Goal: Task Accomplishment & Management: Complete application form

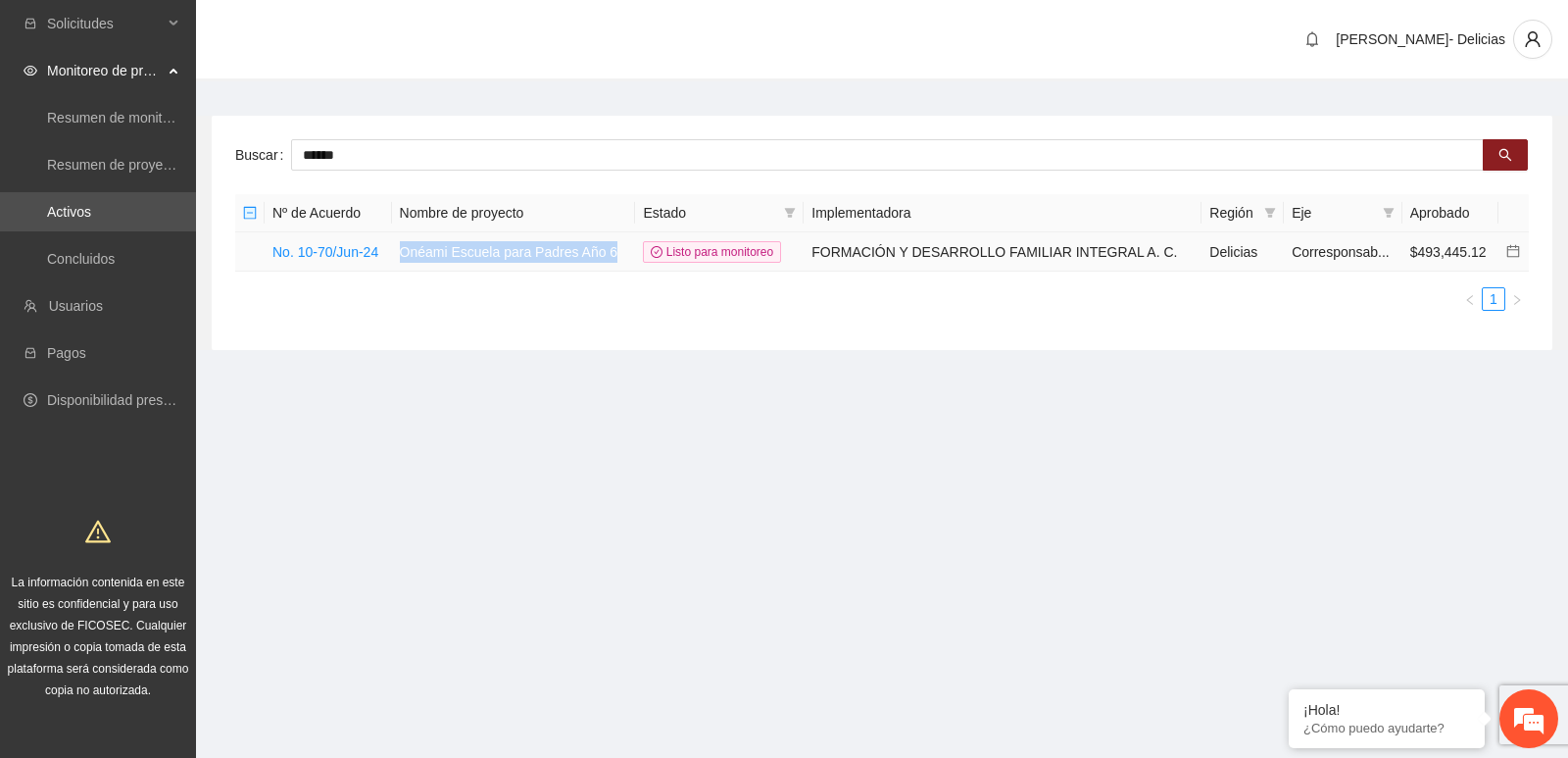
drag, startPoint x: 406, startPoint y: 253, endPoint x: 616, endPoint y: 258, distance: 210.1
click at [616, 258] on td "Onéami Escuela para Padres Año 6" at bounding box center [513, 252] width 244 height 39
click at [307, 253] on link "No. 10-70/Jun-24" at bounding box center [325, 252] width 106 height 16
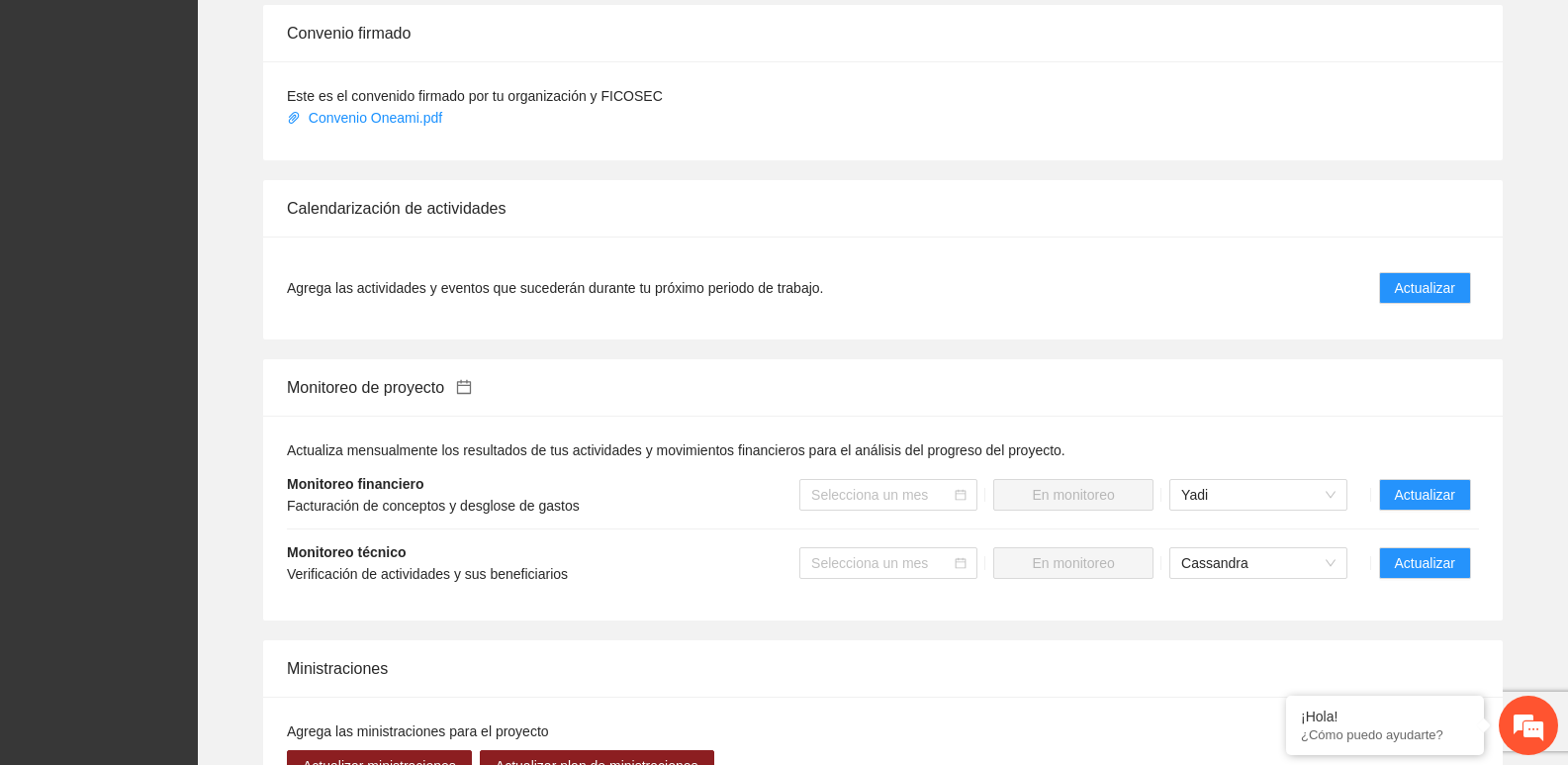
scroll to position [1880, 0]
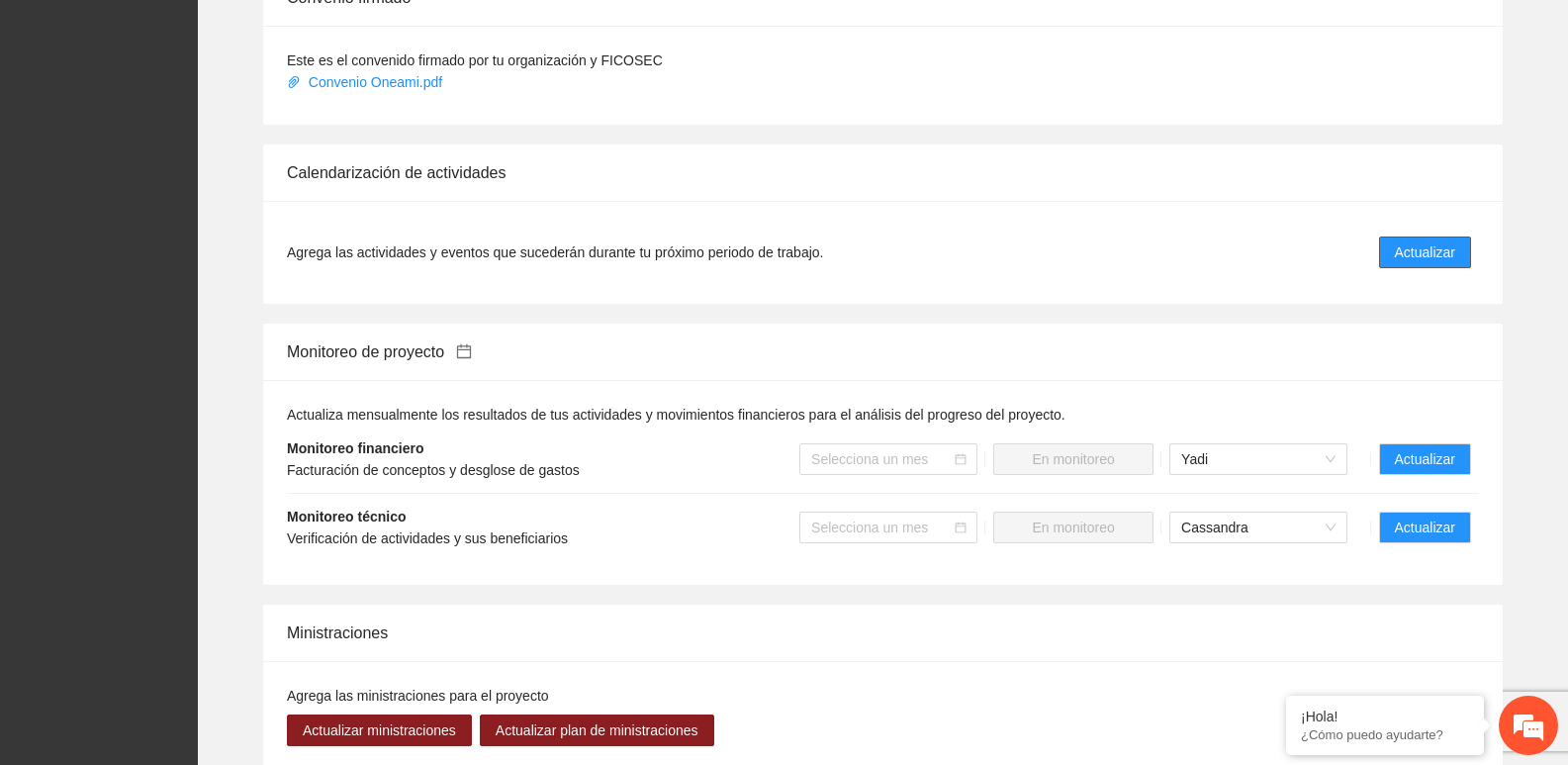
click at [1443, 241] on span "Actualizar" at bounding box center [1425, 252] width 61 height 22
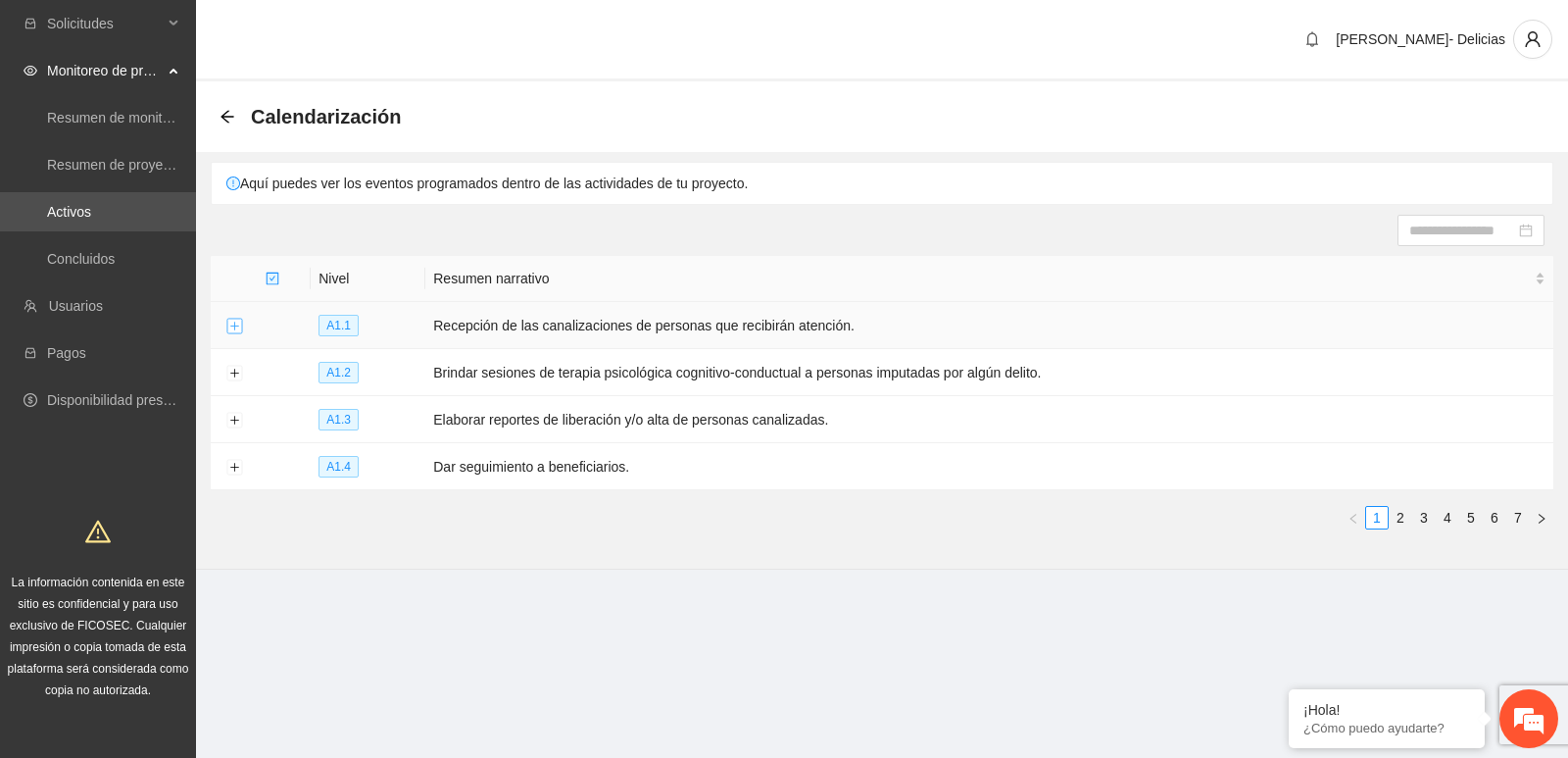
click at [231, 319] on button "Expand row" at bounding box center [234, 327] width 16 height 16
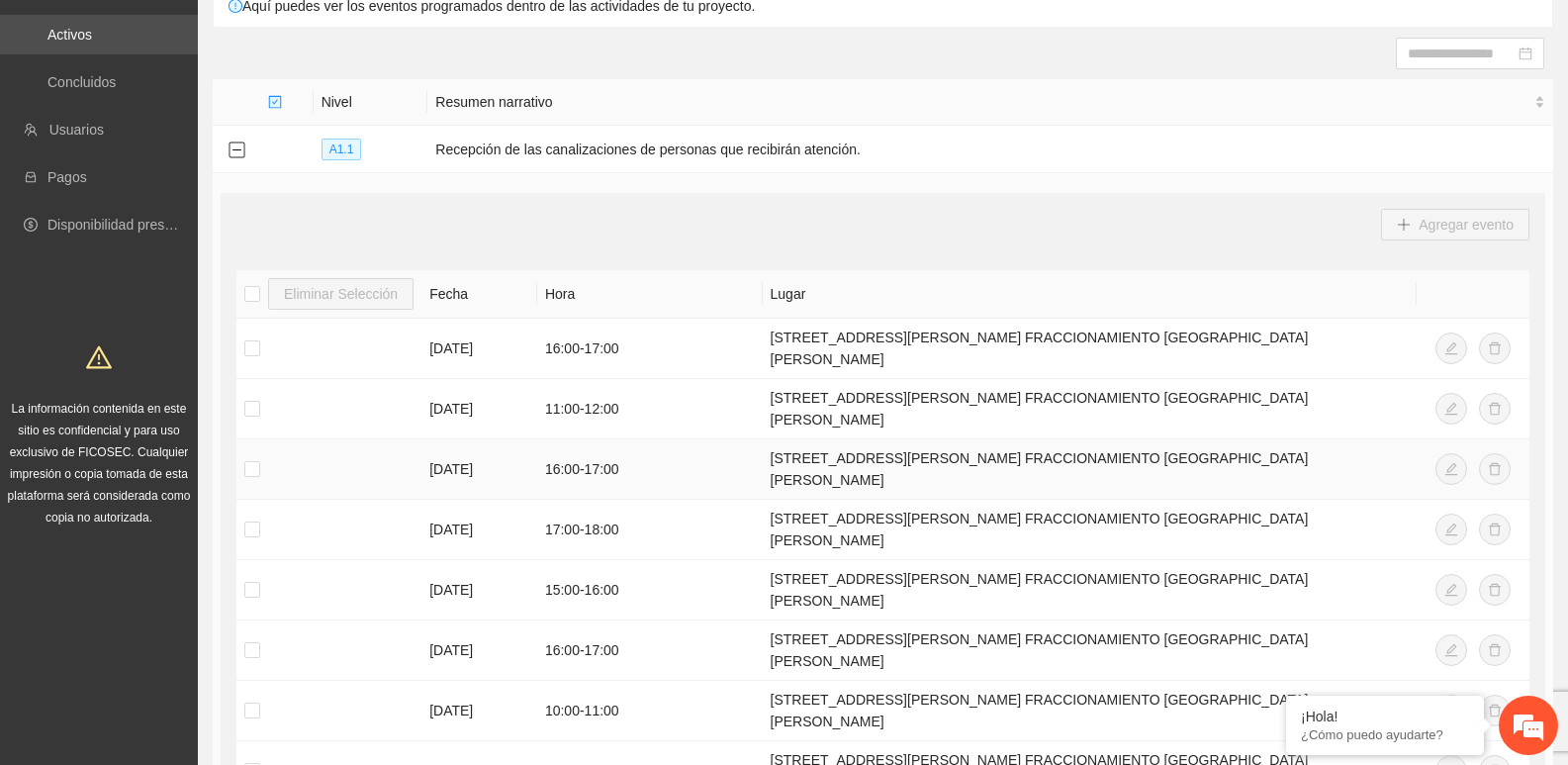
scroll to position [198, 0]
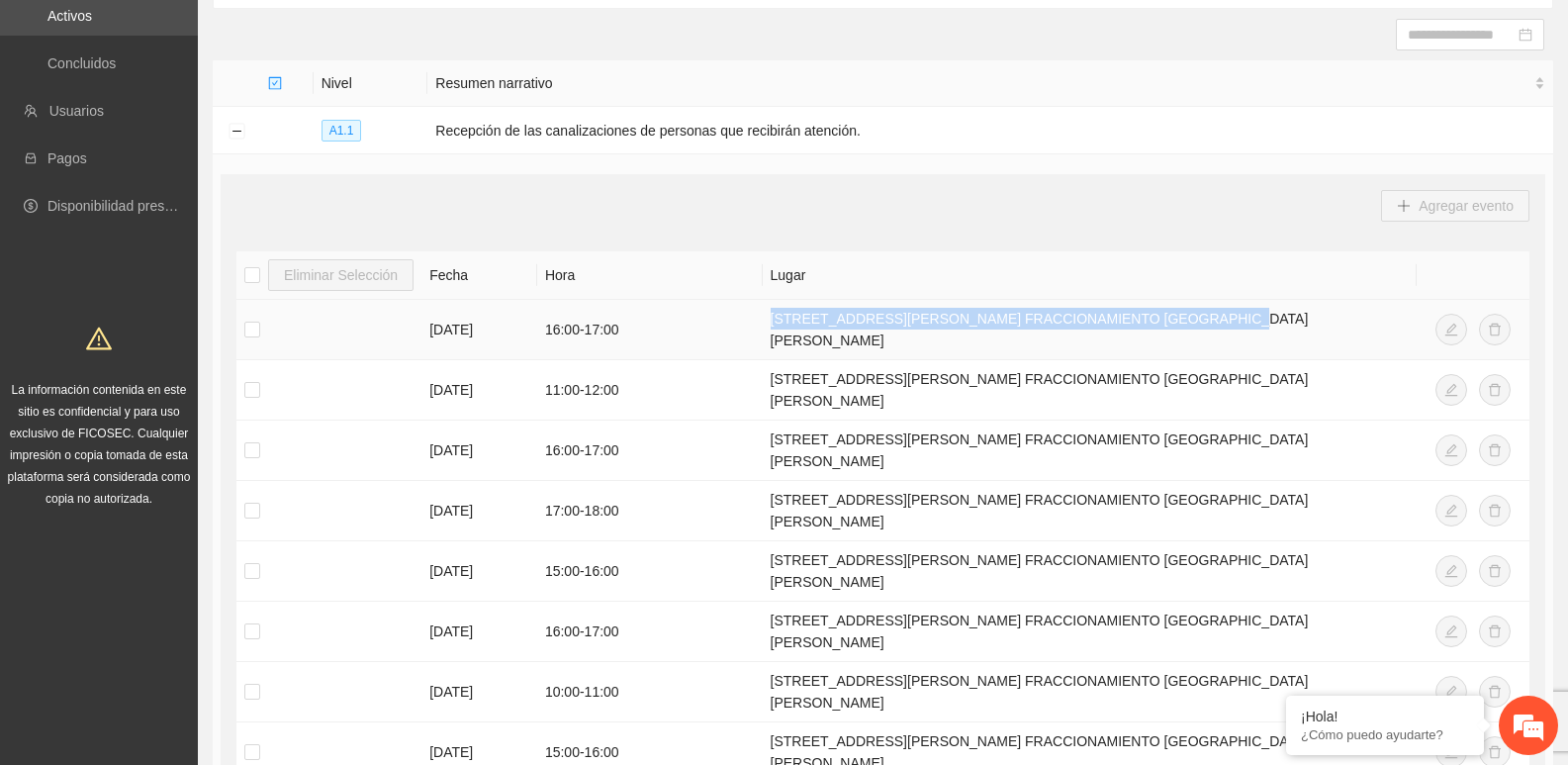
drag, startPoint x: 766, startPoint y: 326, endPoint x: 1207, endPoint y: 322, distance: 441.0
click at [1207, 322] on td "CALLE SANTA GERTRUDIS 1133 FRACCIONAMIENTO SANTA GERTRUDIS" at bounding box center [1090, 330] width 653 height 61
copy td "CALLE SANTA GERTRUDIS 1133 FRACCIONAMIENTO SANTA GERTRUDIS"
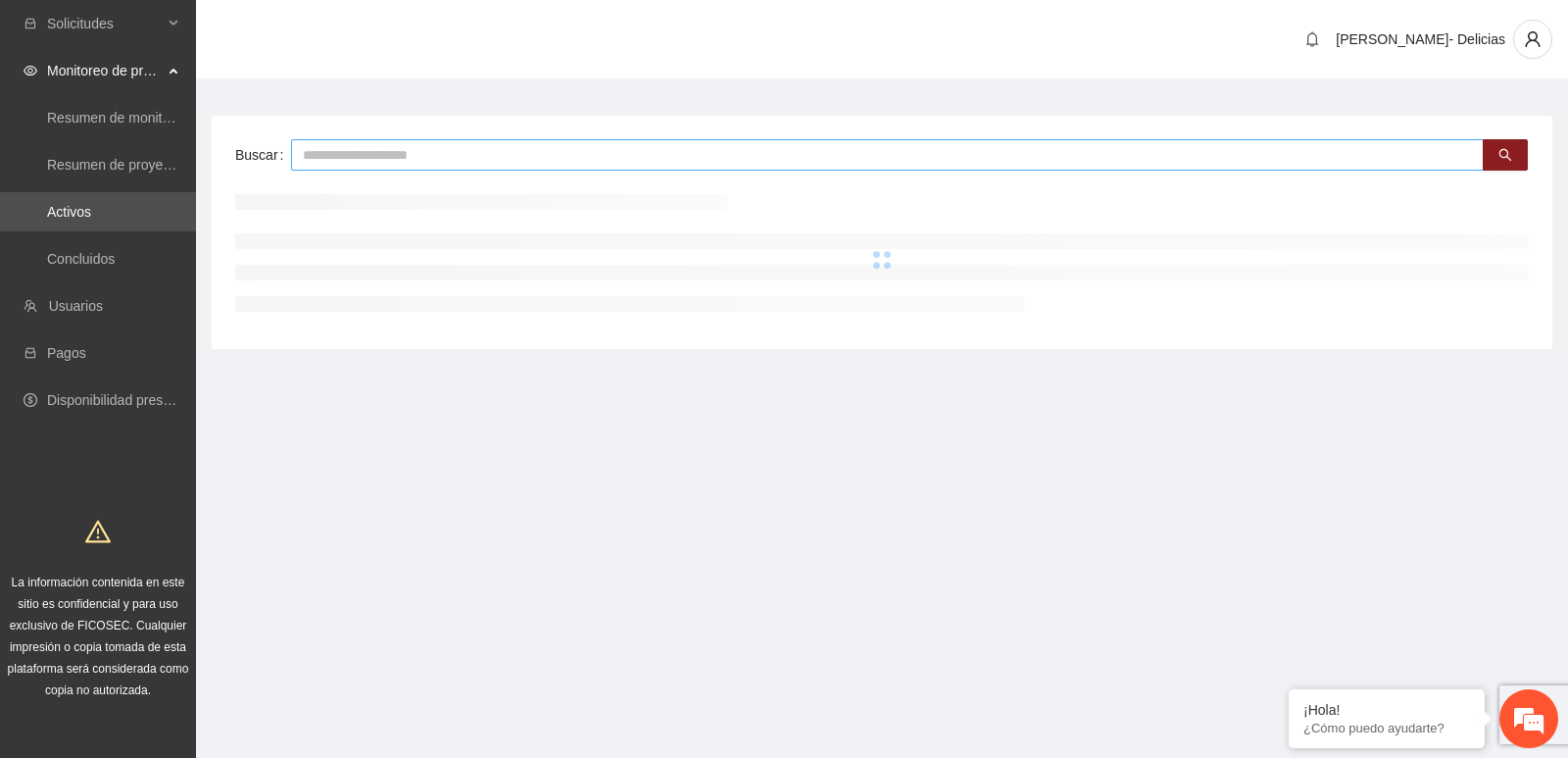
click at [488, 161] on input "text" at bounding box center [887, 155] width 1193 height 32
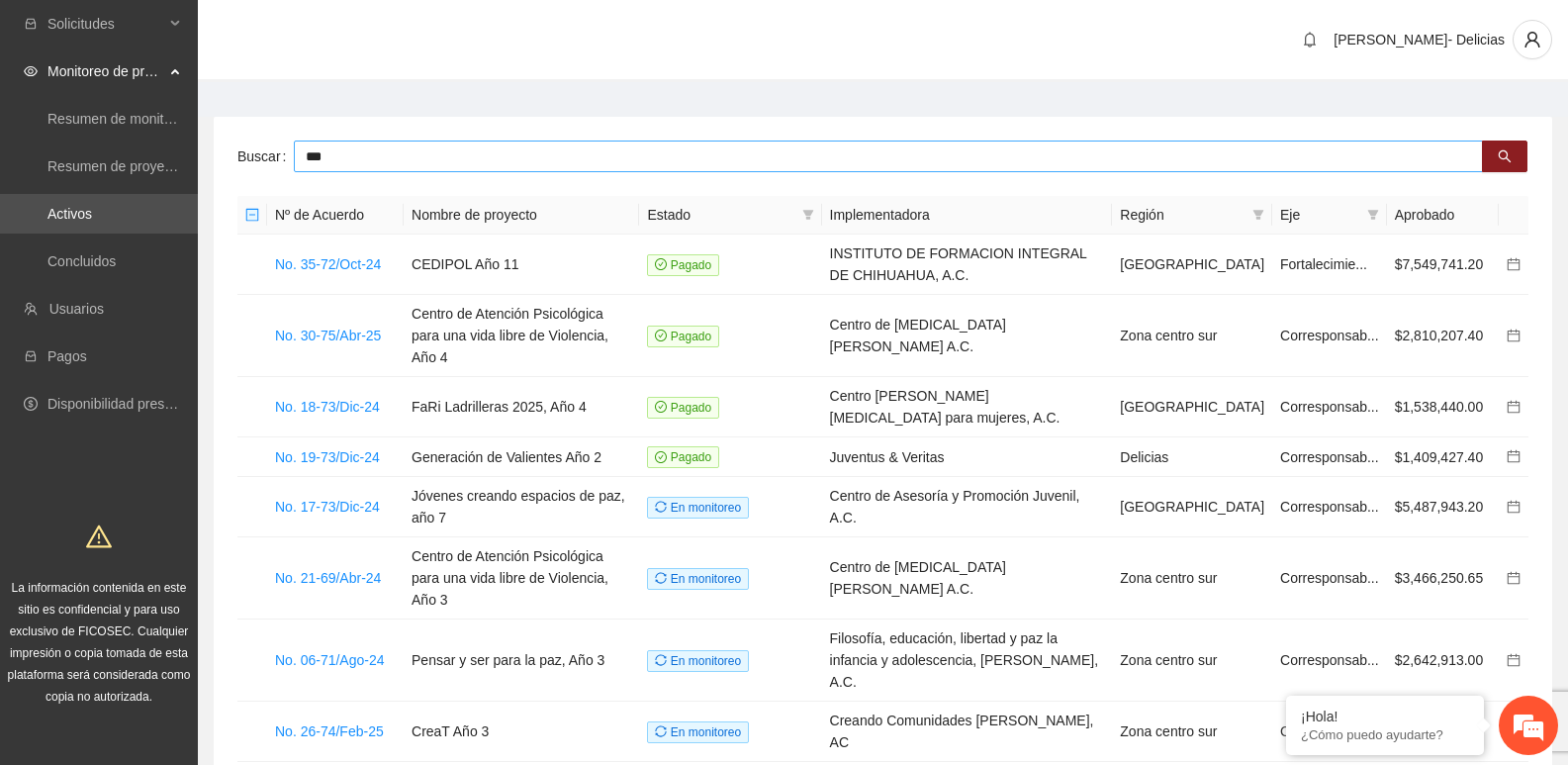
type input "***"
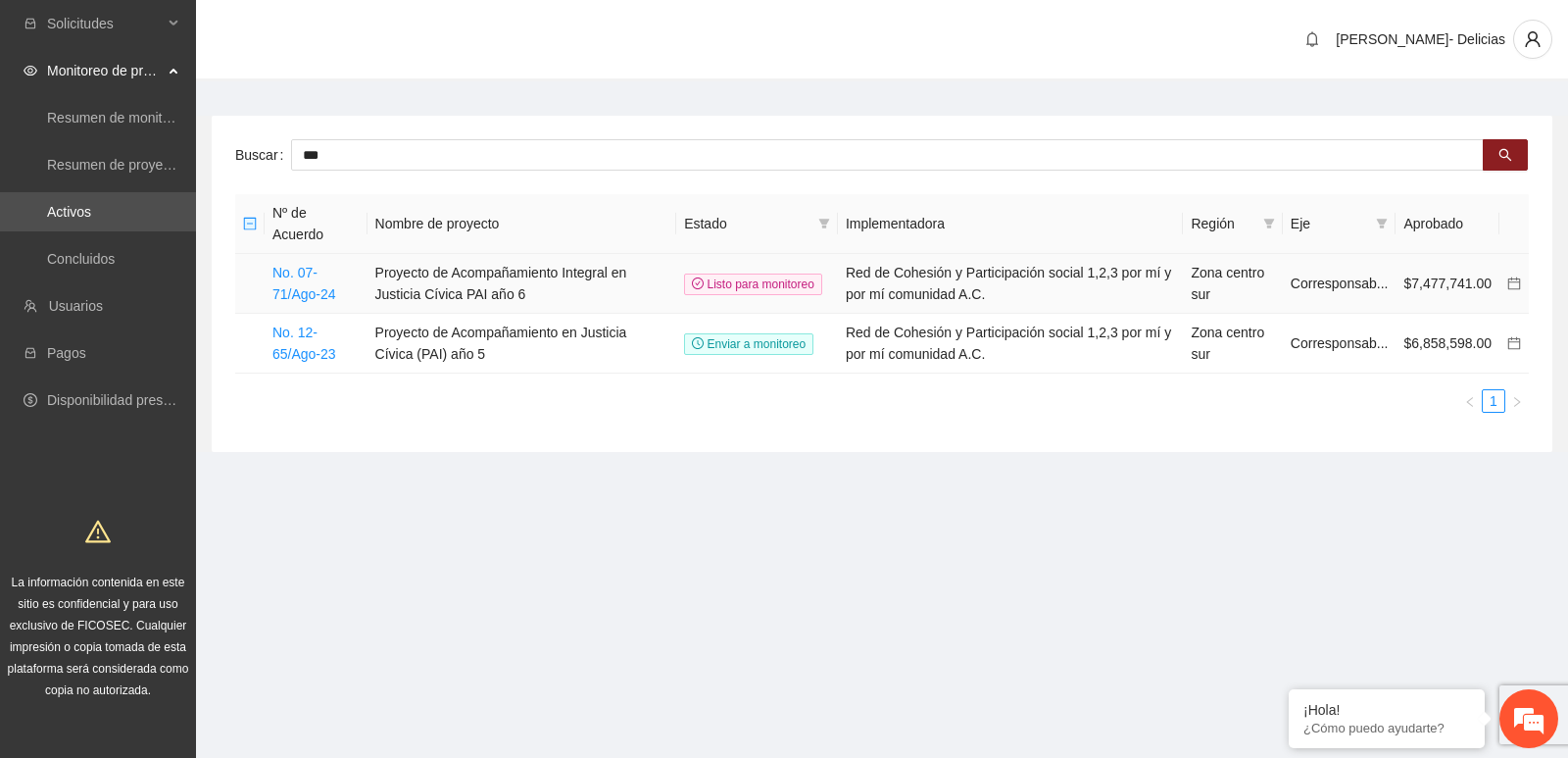
click at [302, 270] on link "No. 07-71/Ago-24" at bounding box center [304, 283] width 64 height 38
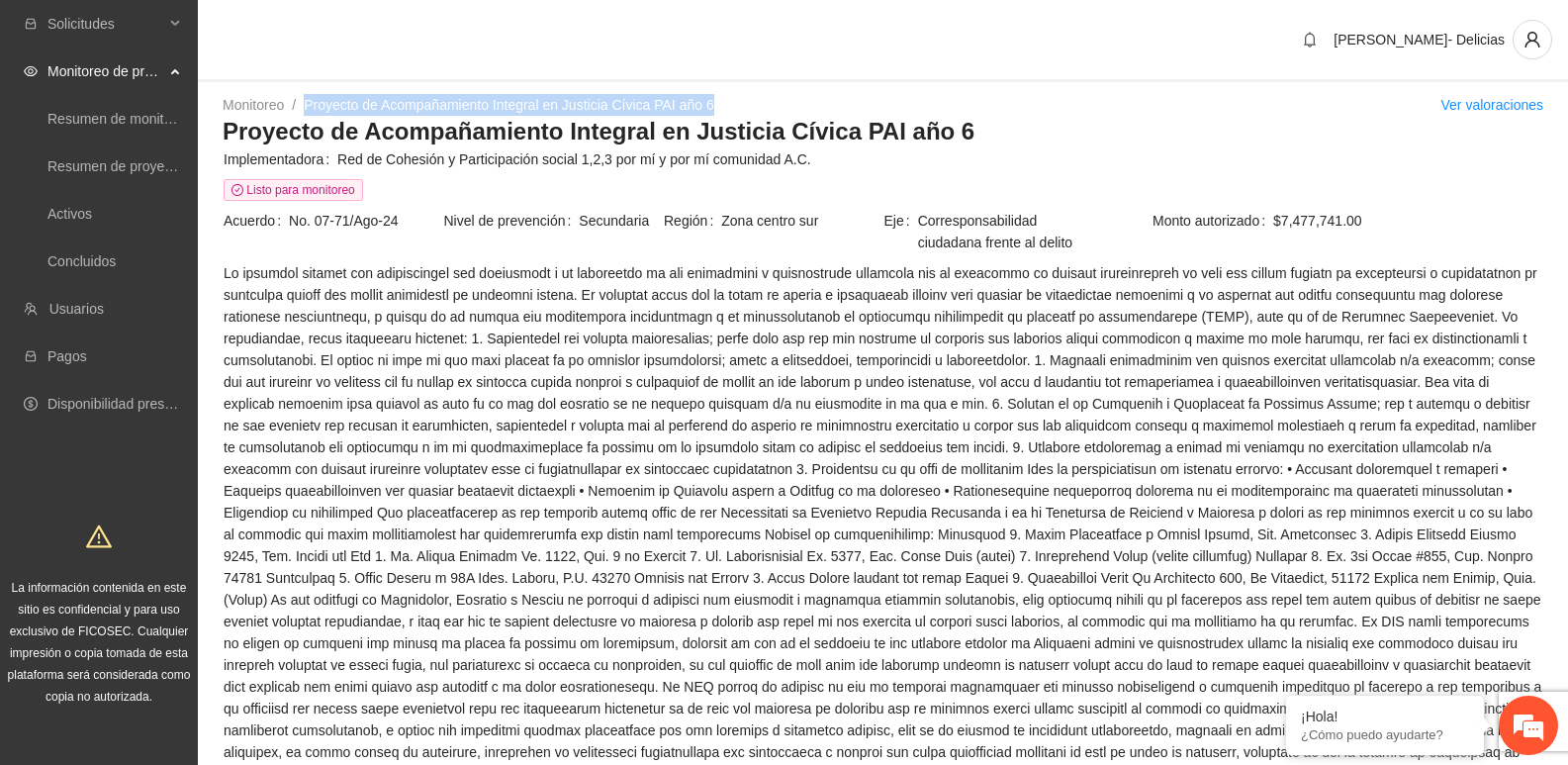
drag, startPoint x: 722, startPoint y: 102, endPoint x: 310, endPoint y: 106, distance: 412.0
click at [310, 106] on div "Monitoreo / Proyecto de Acompañamiento Integral en Justicia Cívica PAI año 6 / …" at bounding box center [883, 105] width 1321 height 22
copy link "Proyecto de Acompañamiento Integral en Justicia Cívica PAI año 6"
click at [278, 102] on link "Monitoreo" at bounding box center [253, 105] width 62 height 16
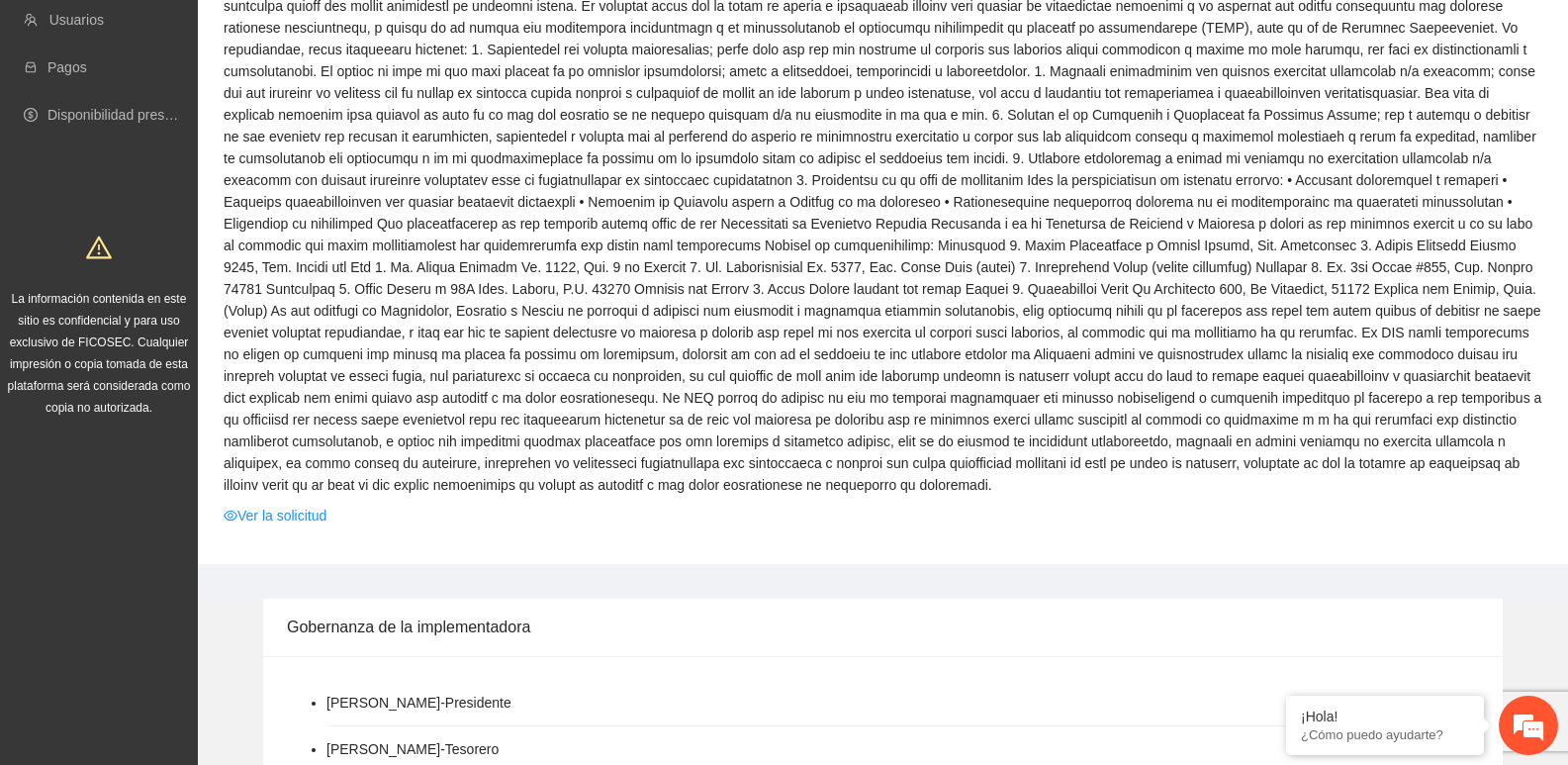
scroll to position [297, 0]
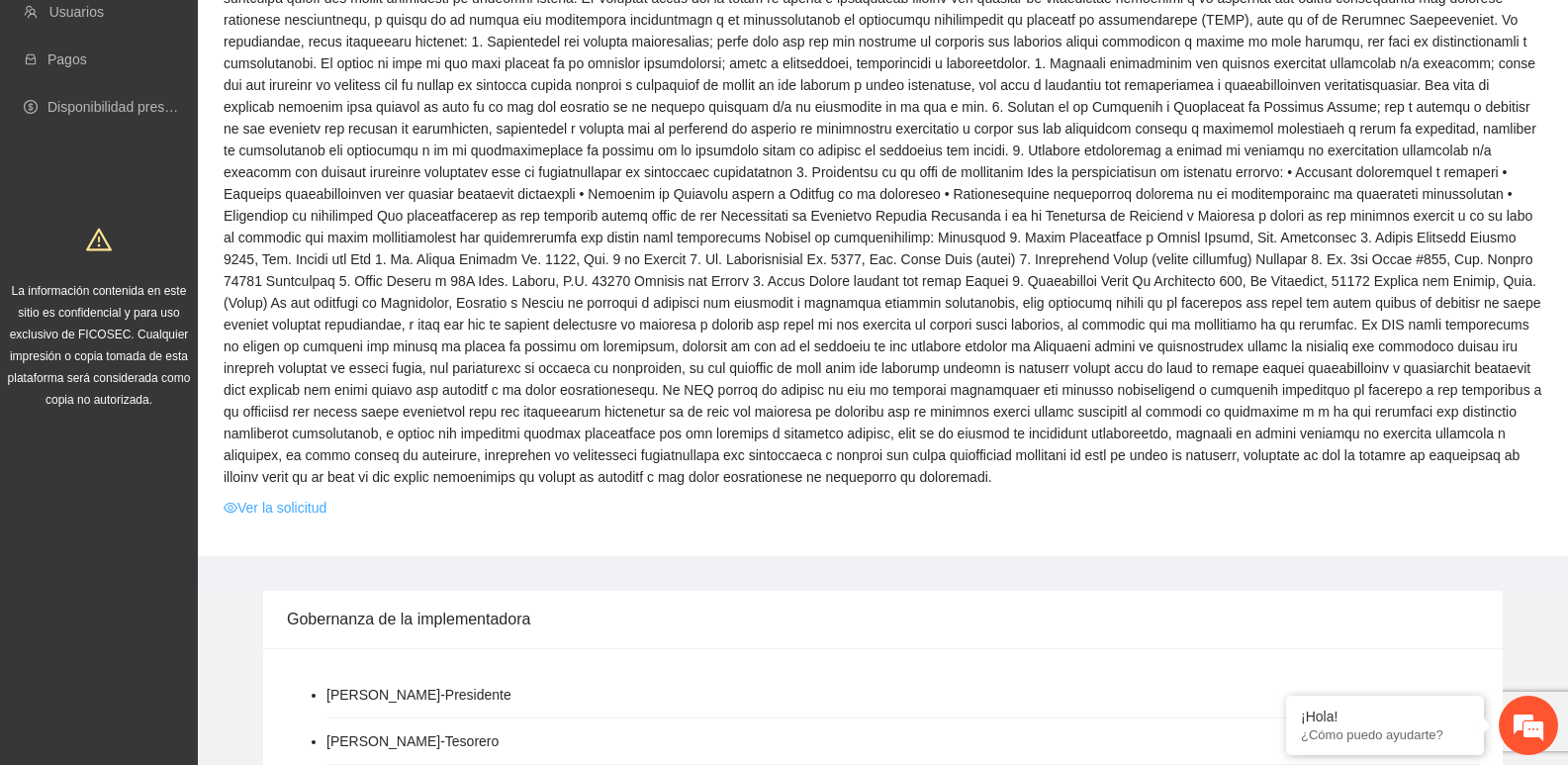
click at [306, 507] on link "Ver la solicitud" at bounding box center [274, 508] width 103 height 22
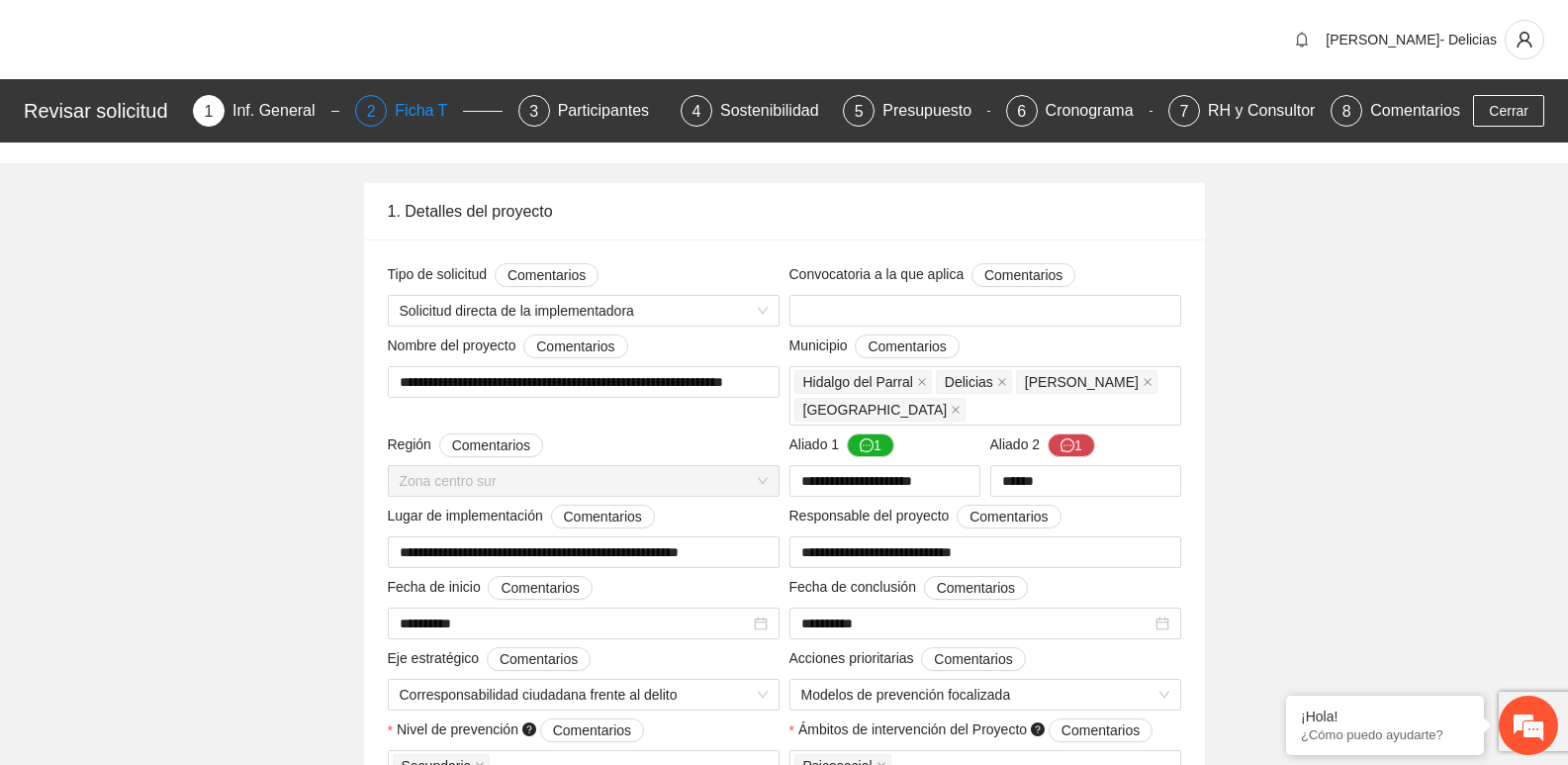
click at [393, 103] on div "2 Ficha T" at bounding box center [428, 111] width 146 height 32
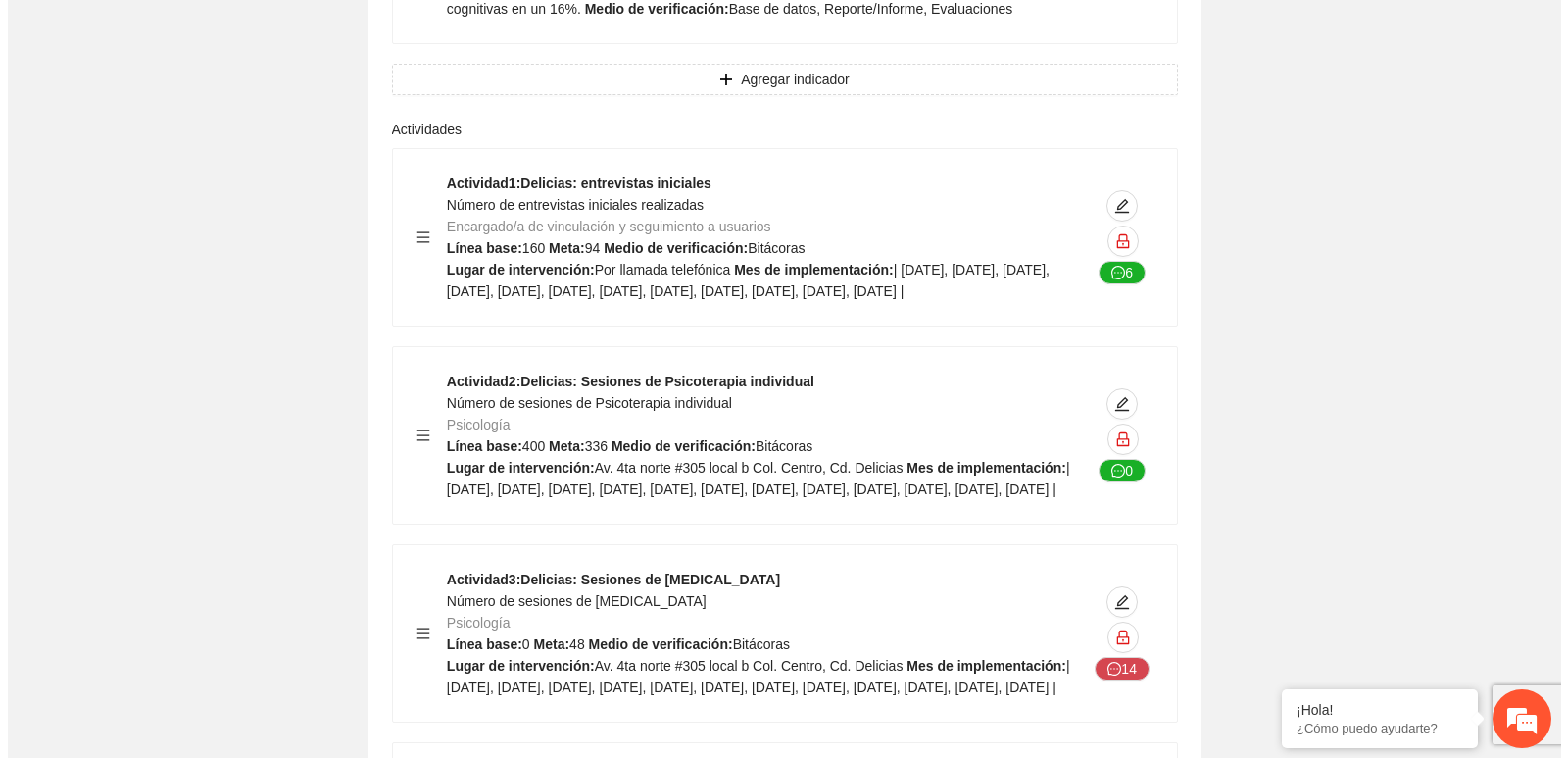
scroll to position [6175, 0]
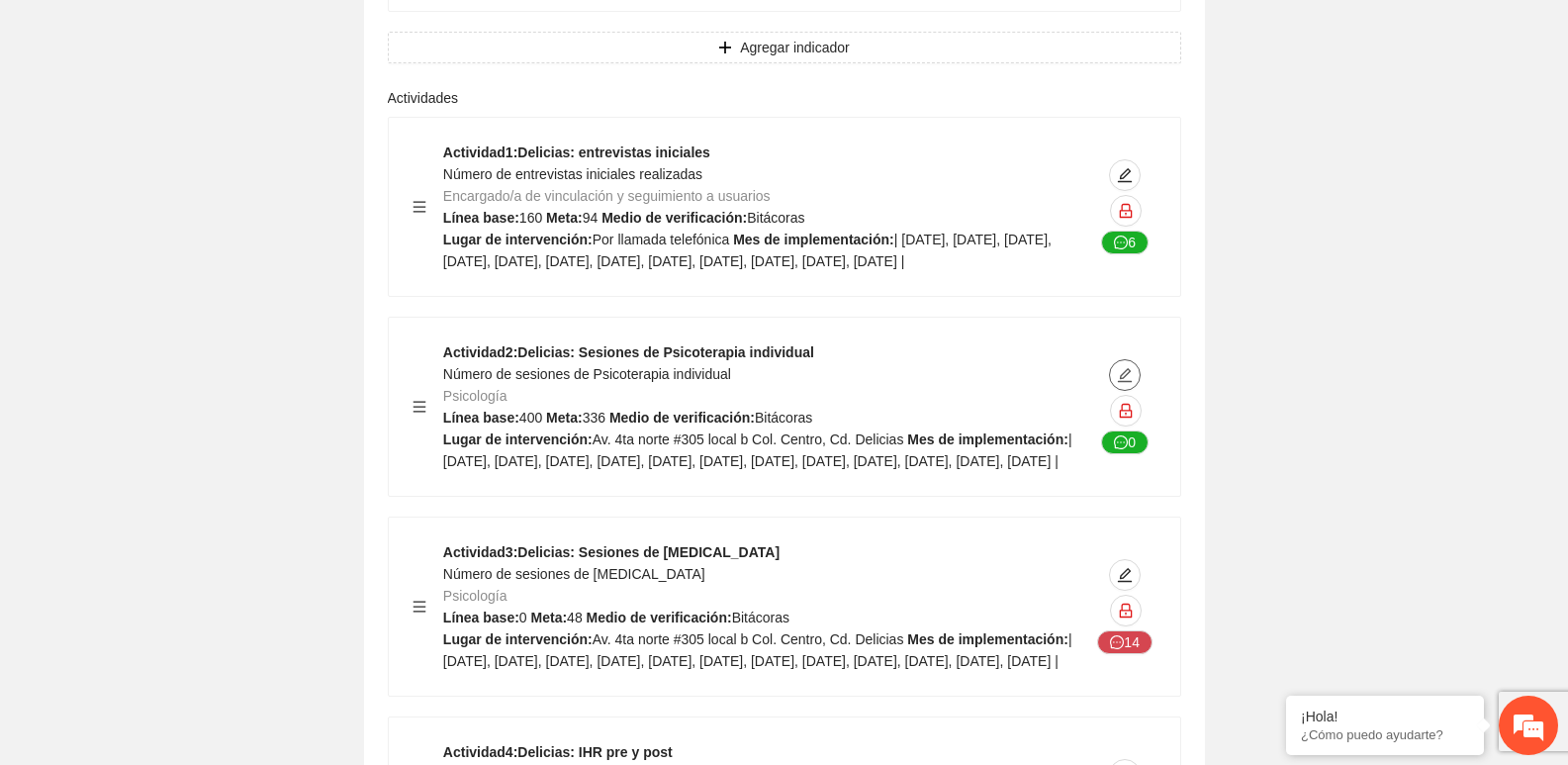
click at [1116, 367] on span "edit" at bounding box center [1125, 375] width 30 height 16
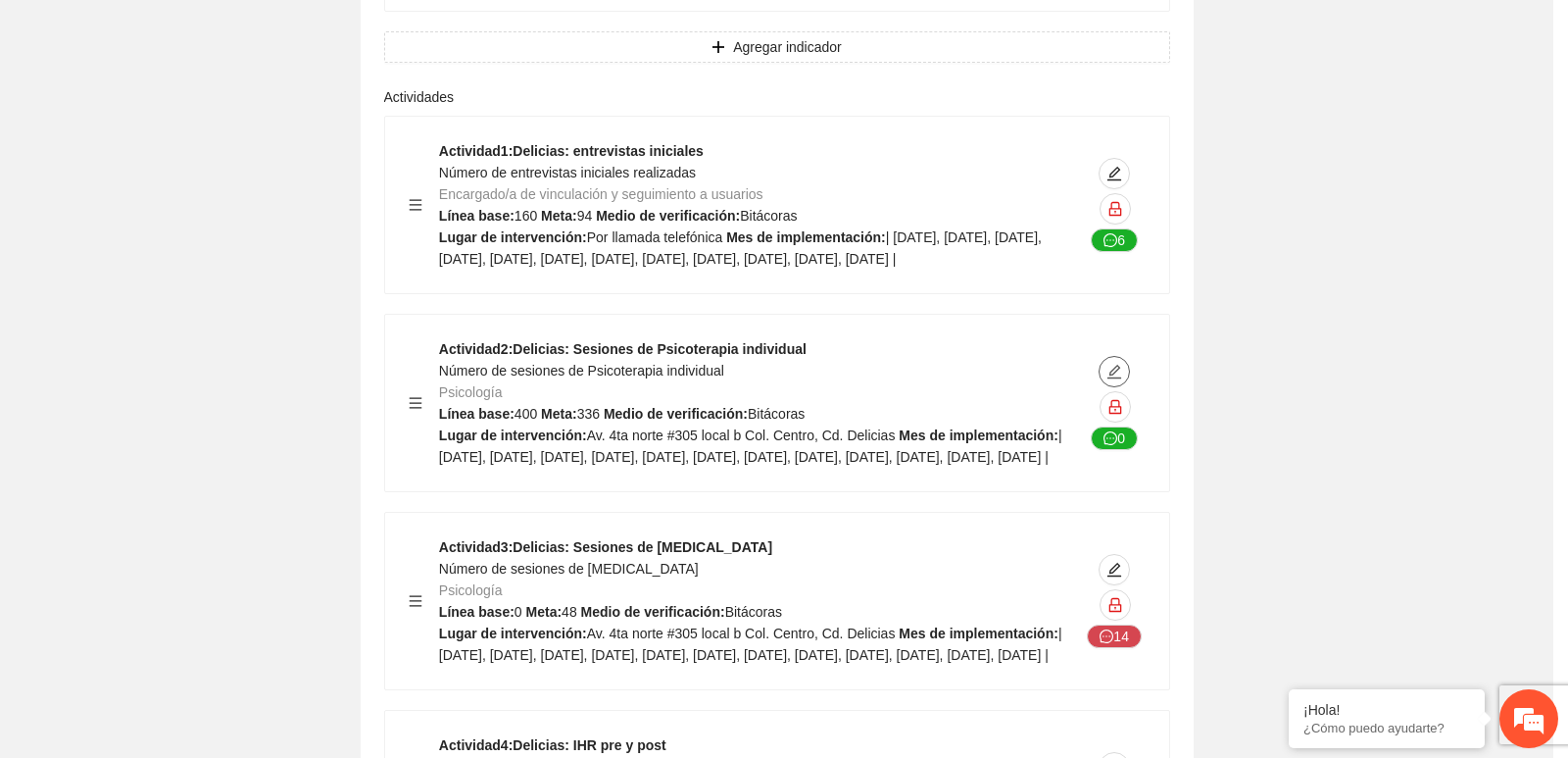
type textarea "**********"
type input "**********"
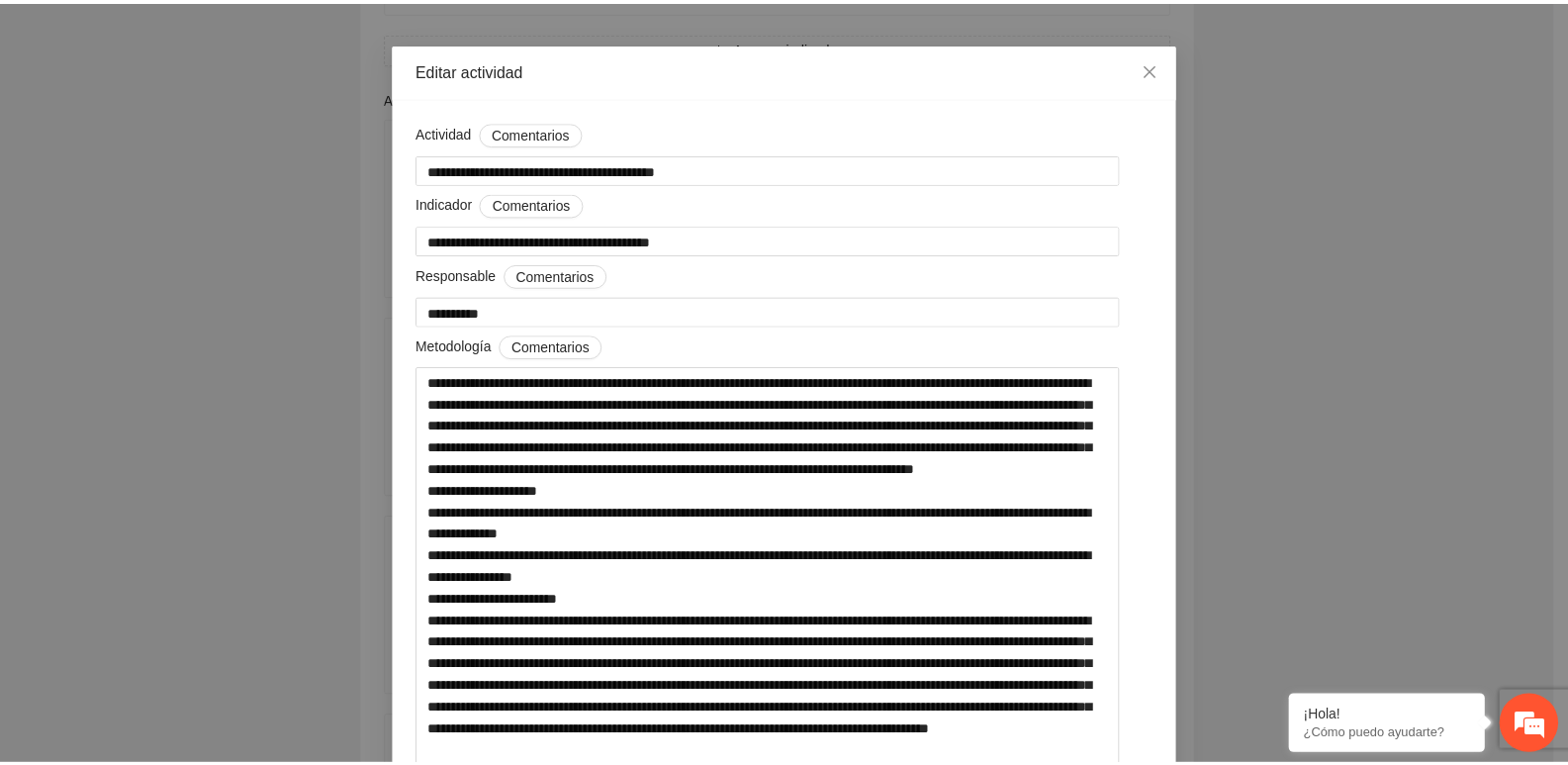
scroll to position [49, 0]
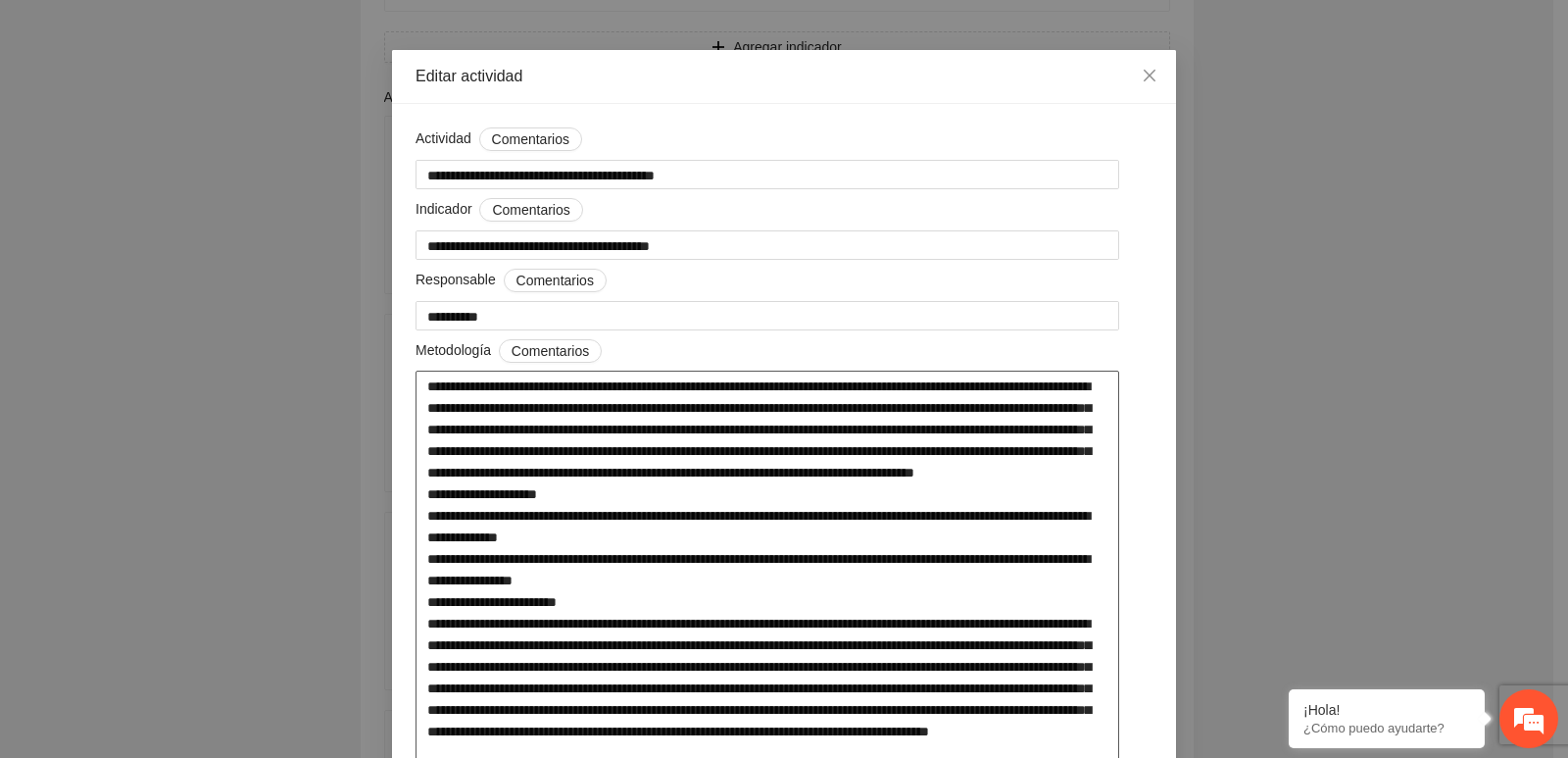
drag, startPoint x: 720, startPoint y: 388, endPoint x: 1021, endPoint y: 410, distance: 301.8
click at [1021, 410] on textarea at bounding box center [767, 569] width 704 height 400
drag, startPoint x: 498, startPoint y: 385, endPoint x: 709, endPoint y: 385, distance: 211.0
click at [709, 385] on textarea at bounding box center [767, 569] width 704 height 400
click at [1149, 79] on icon "close" at bounding box center [1150, 76] width 16 height 16
